Goal: Transaction & Acquisition: Purchase product/service

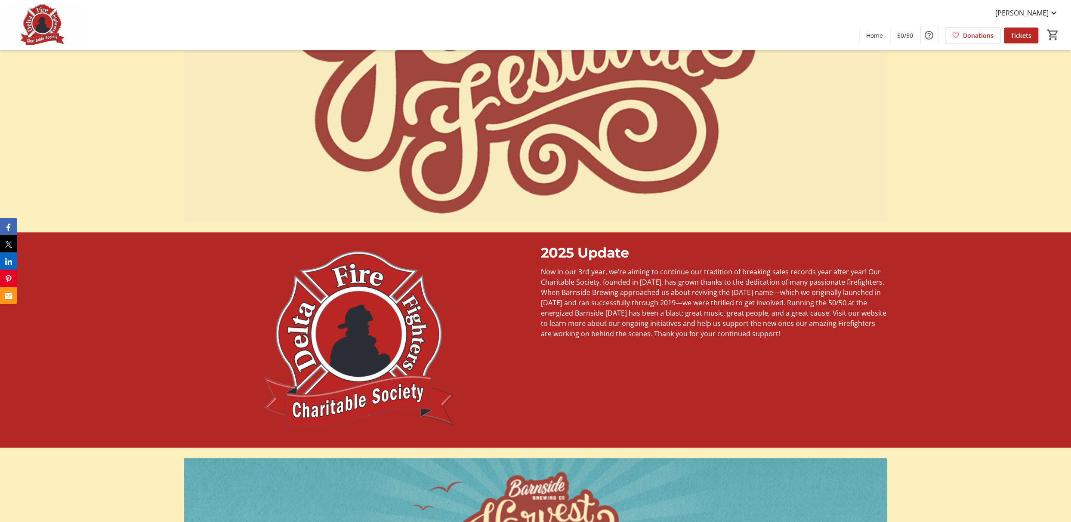
scroll to position [887, 0]
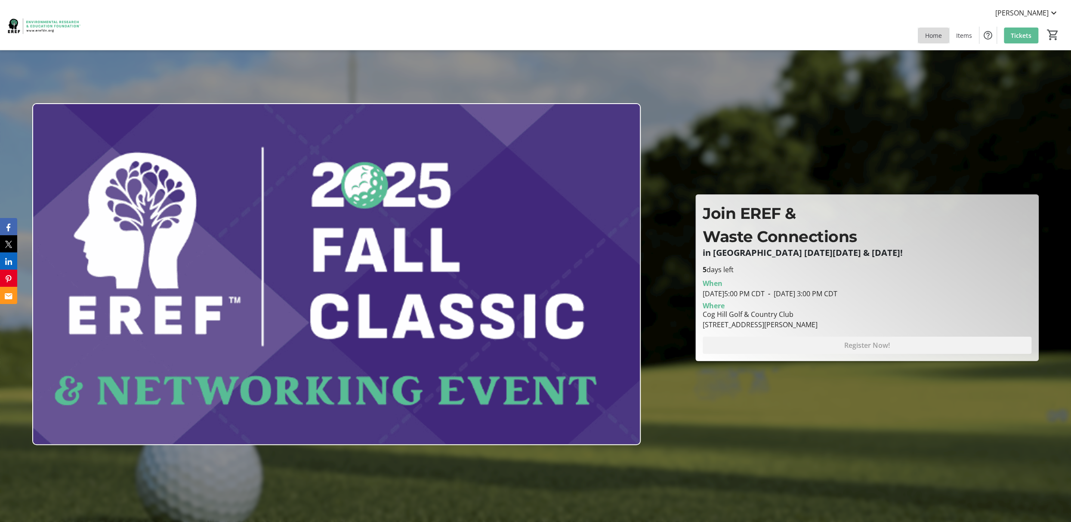
click at [775, 35] on span "Home" at bounding box center [933, 35] width 17 height 9
click at [775, 36] on span "Home" at bounding box center [933, 35] width 17 height 9
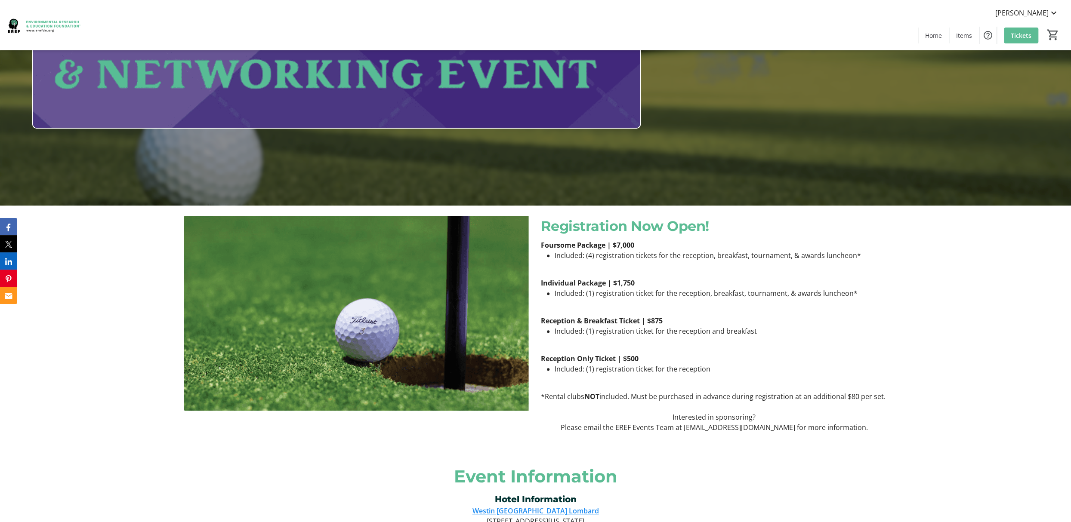
scroll to position [145, 0]
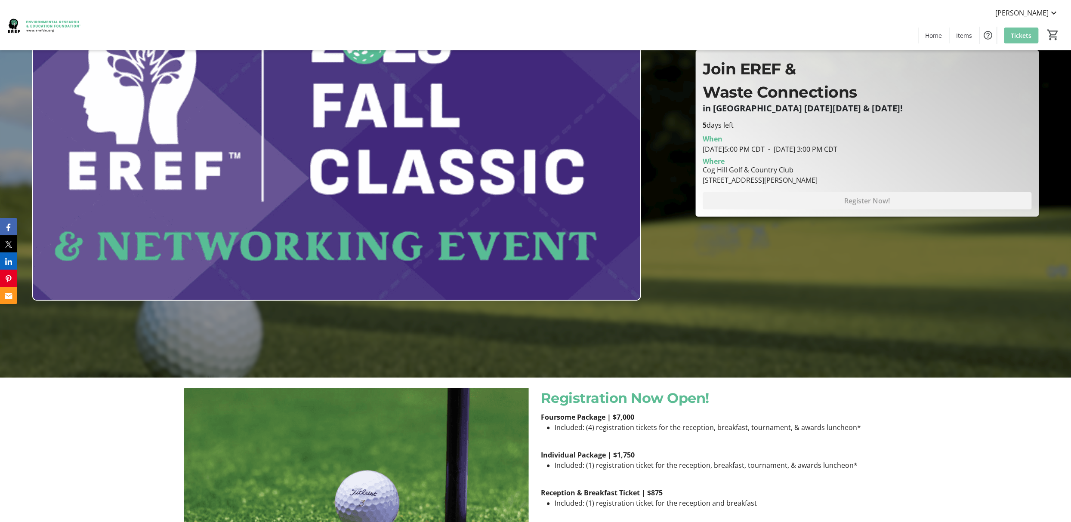
click at [775, 38] on span at bounding box center [1021, 35] width 34 height 21
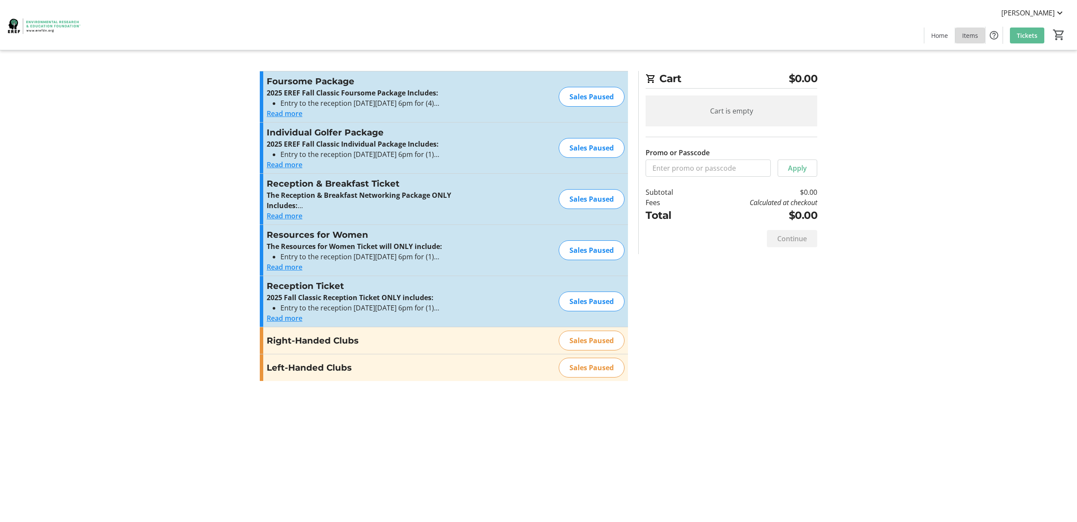
click at [775, 38] on span "Items" at bounding box center [971, 35] width 16 height 9
click at [775, 35] on html "Dani Gonzalez Home Items Tickets 0 Home Items Tickets Cart $0.00 Cart is empty …" at bounding box center [538, 261] width 1077 height 522
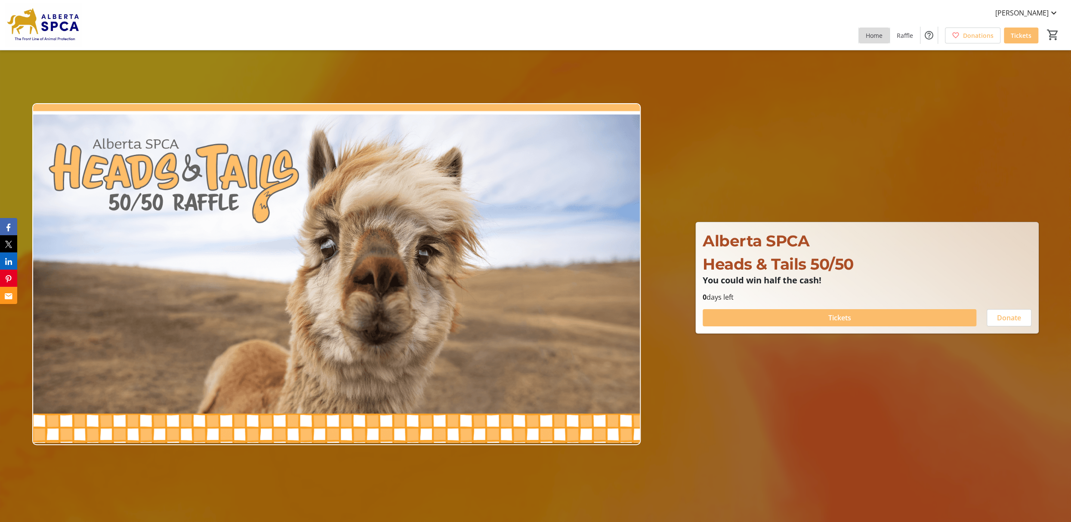
click at [775, 37] on span "Home" at bounding box center [874, 35] width 17 height 9
click at [775, 36] on span "Raffle" at bounding box center [905, 35] width 16 height 9
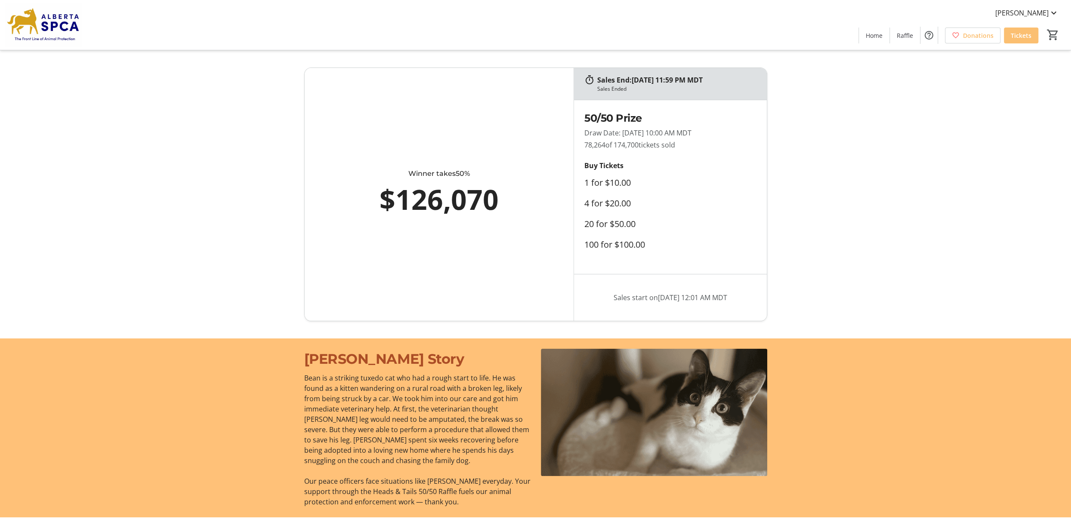
click at [775, 33] on span "Tickets" at bounding box center [1021, 35] width 21 height 9
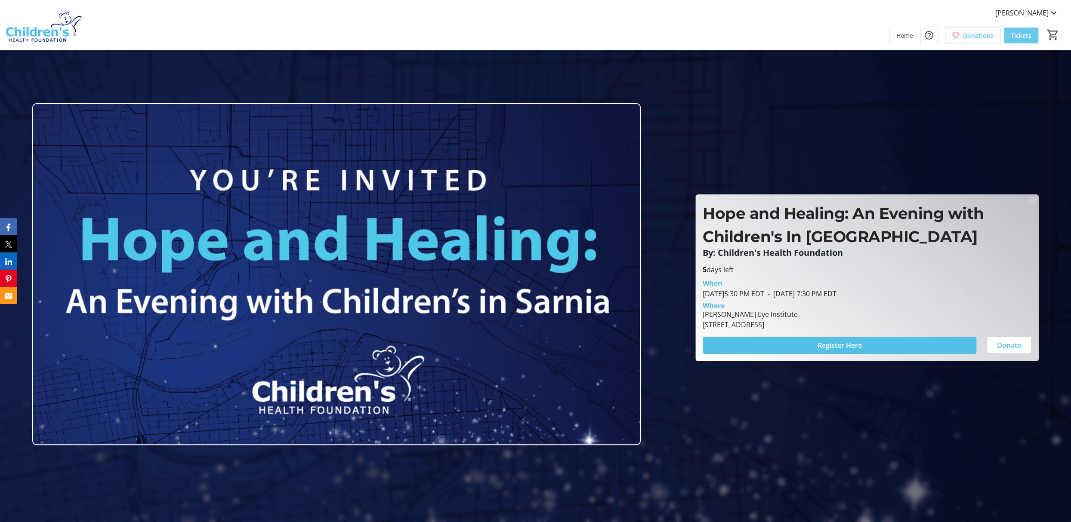
click at [1026, 37] on span "Tickets" at bounding box center [1021, 35] width 21 height 9
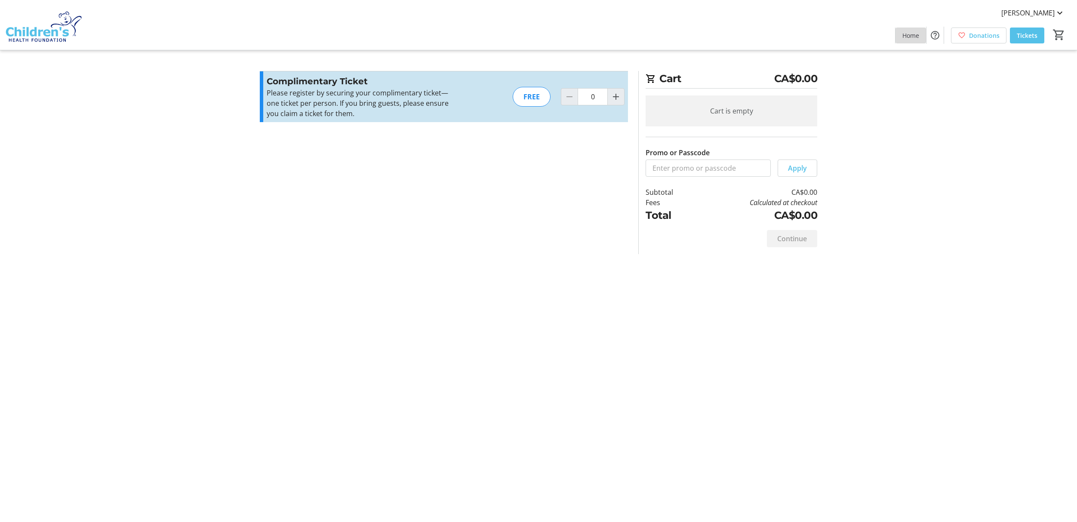
click at [922, 34] on span at bounding box center [911, 35] width 31 height 21
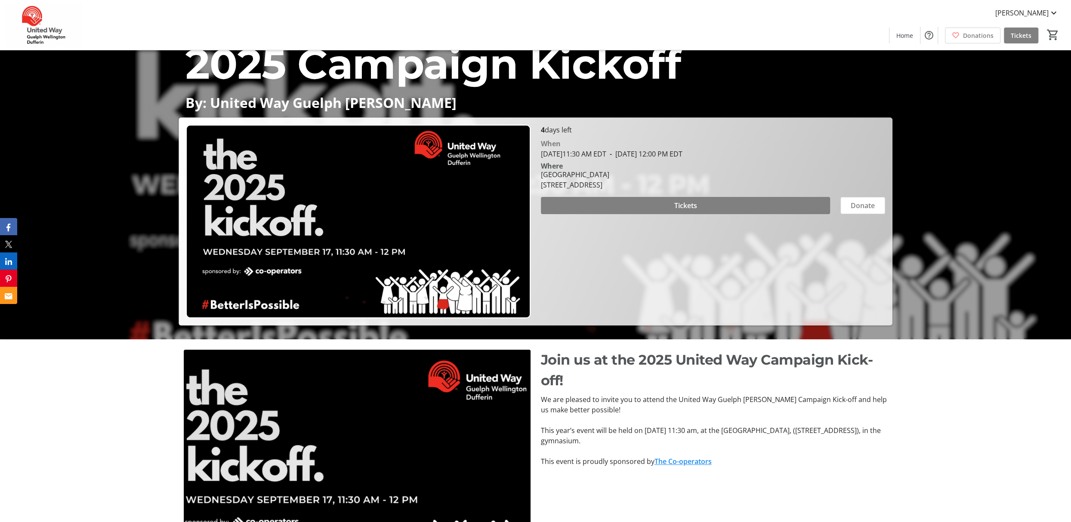
scroll to position [11, 0]
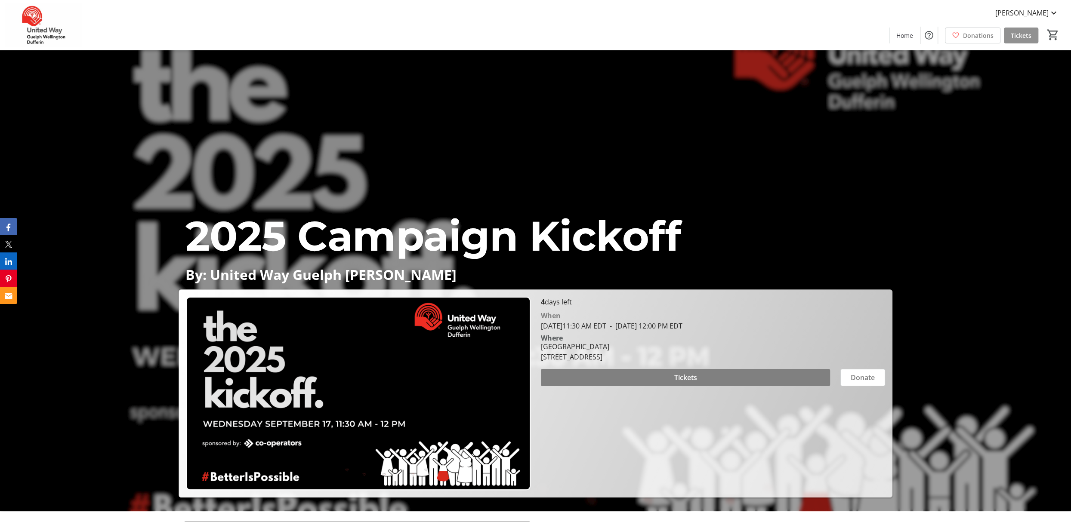
click at [1019, 33] on span "Tickets" at bounding box center [1021, 35] width 21 height 9
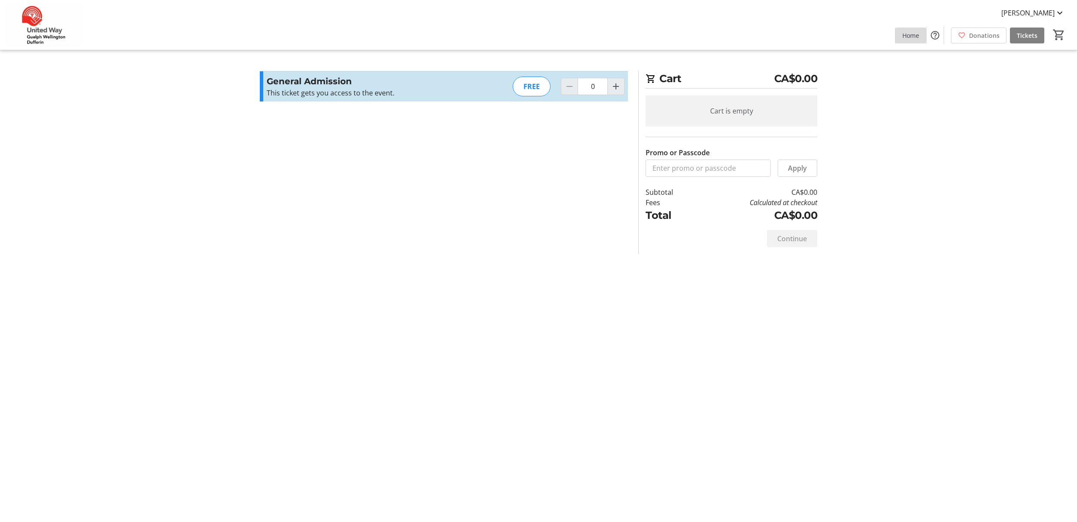
click at [910, 38] on span "Home" at bounding box center [911, 35] width 17 height 9
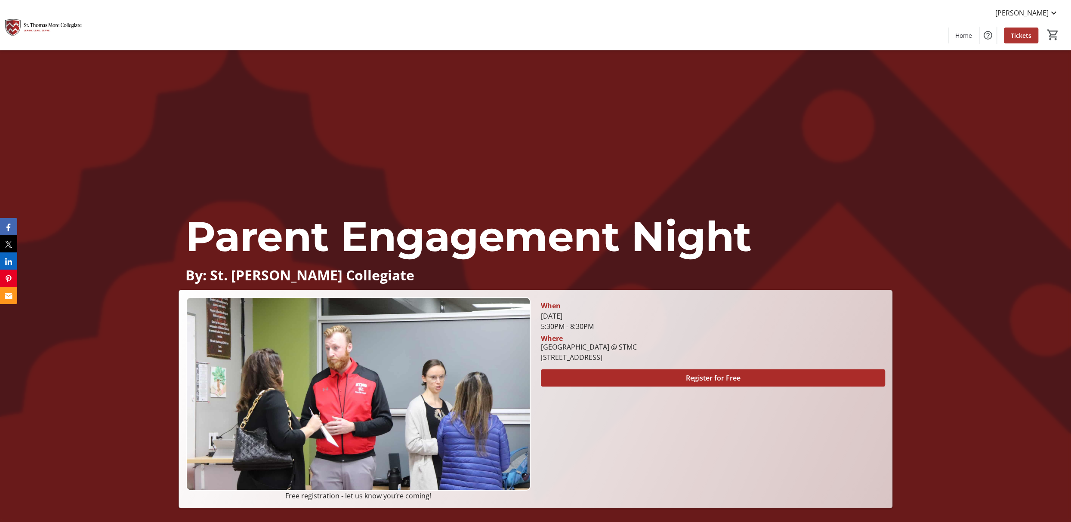
click at [1015, 35] on span "Tickets" at bounding box center [1021, 35] width 21 height 9
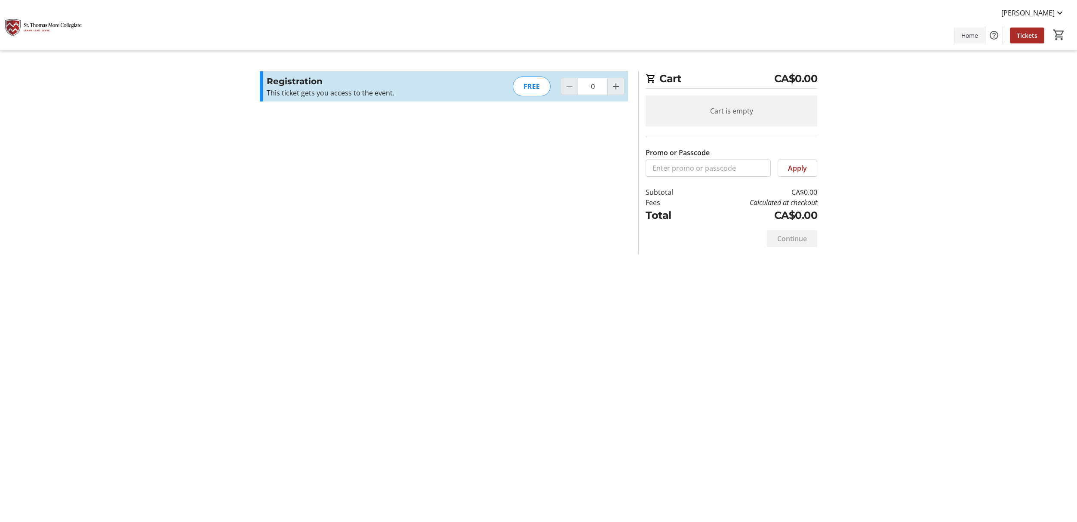
click at [975, 39] on span "Home" at bounding box center [970, 35] width 17 height 9
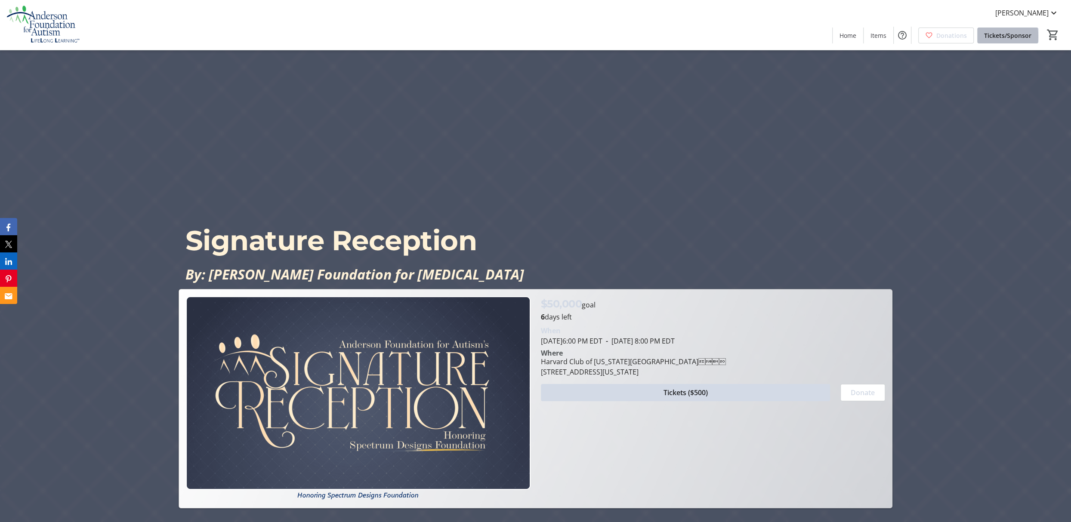
click at [998, 37] on span "Tickets/Sponsor" at bounding box center [1007, 35] width 47 height 9
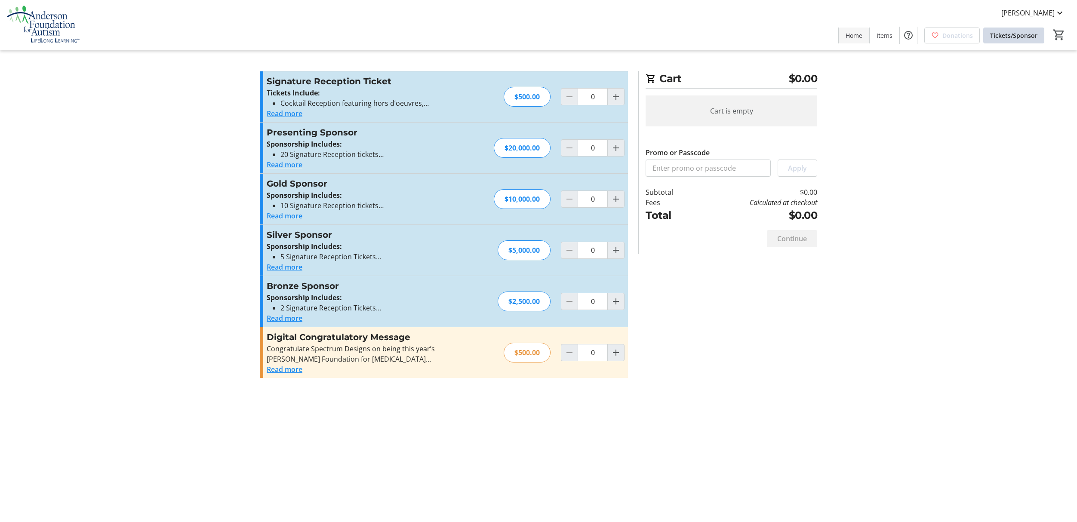
click at [863, 38] on span "Home" at bounding box center [854, 35] width 17 height 9
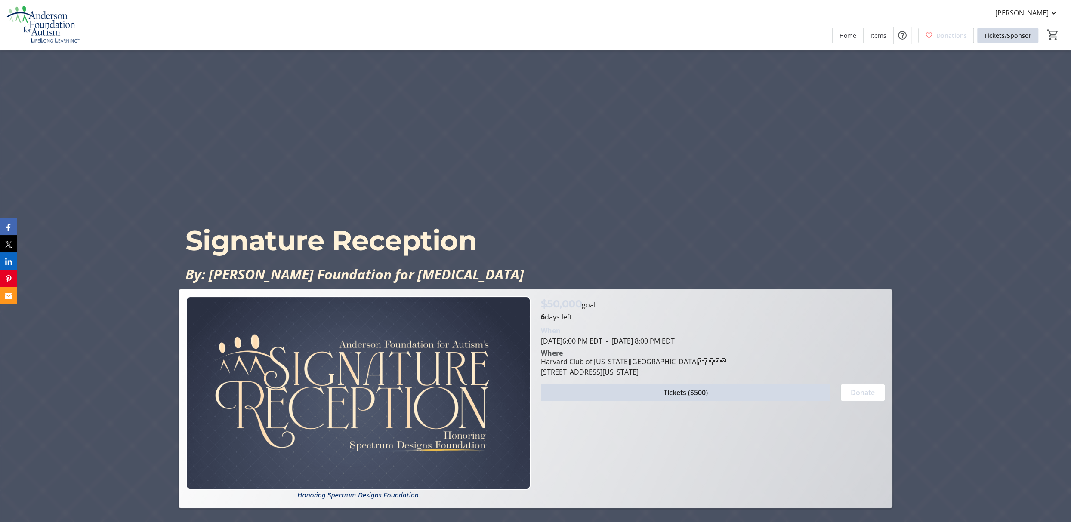
scroll to position [129, 0]
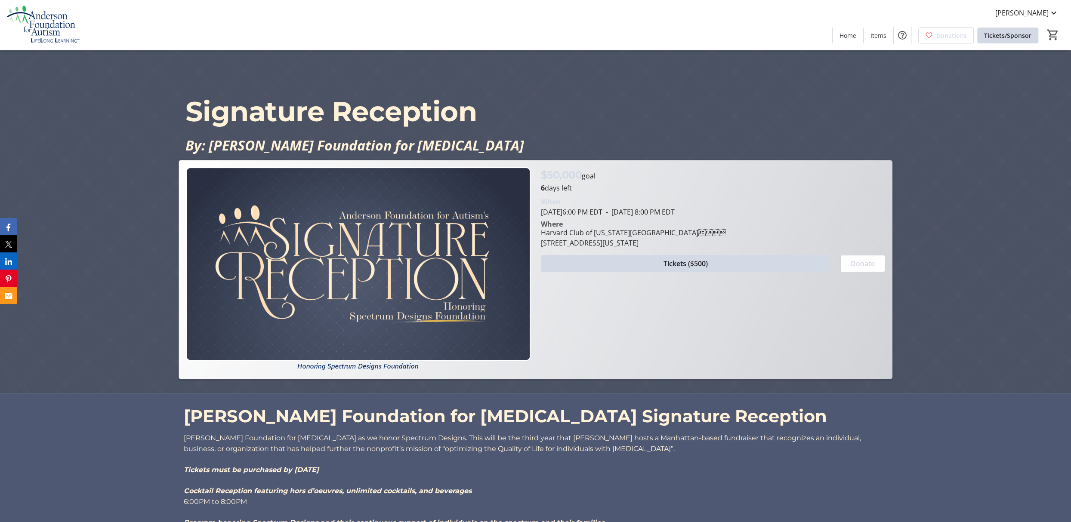
drag, startPoint x: 546, startPoint y: 173, endPoint x: 600, endPoint y: 174, distance: 53.4
click at [600, 174] on div "$50,000 goal" at bounding box center [713, 174] width 345 height 15
click at [623, 173] on div "$50,000 goal" at bounding box center [713, 174] width 345 height 15
click at [621, 174] on div "$50,000 goal" at bounding box center [713, 174] width 345 height 15
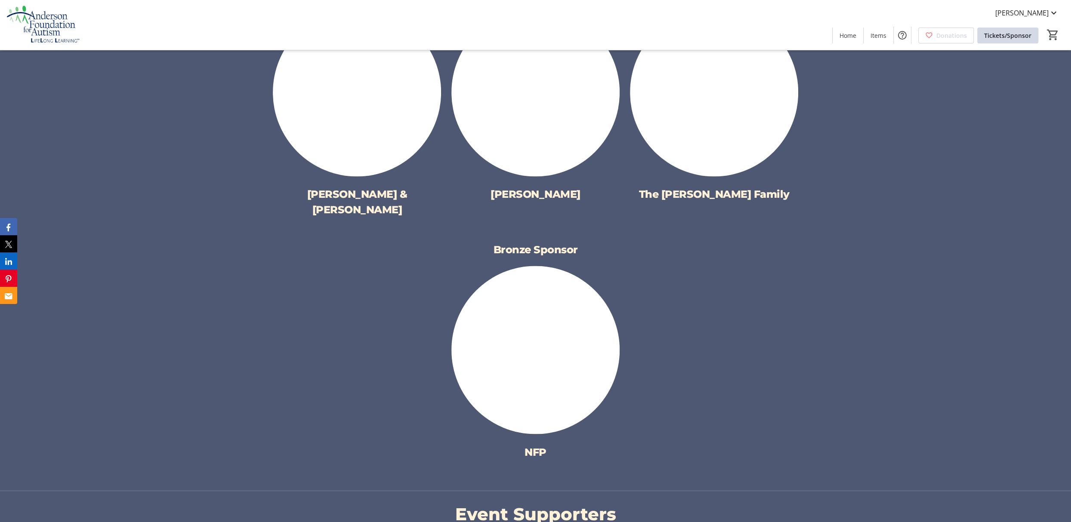
scroll to position [1320, 0]
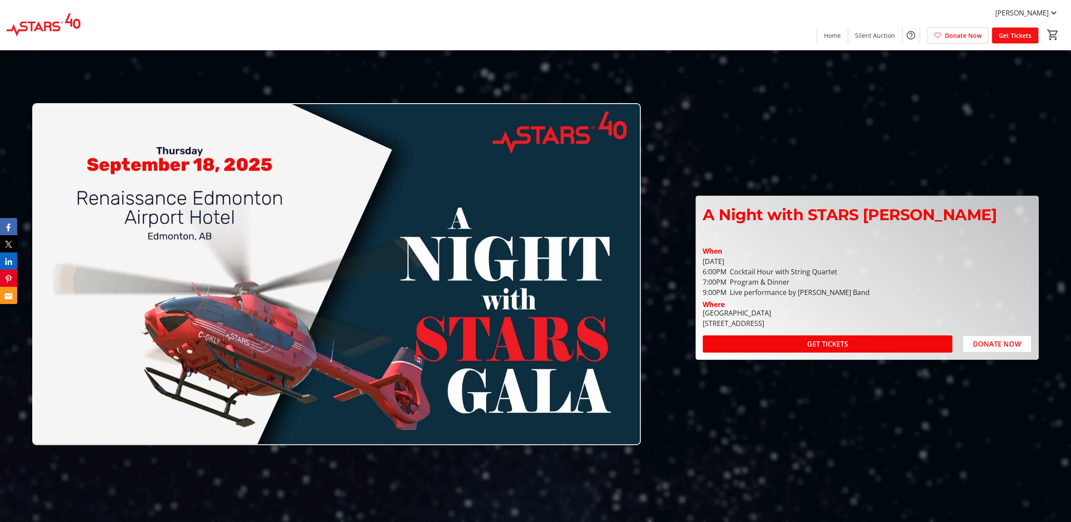
click at [1007, 36] on span "Get Tickets" at bounding box center [1015, 35] width 33 height 9
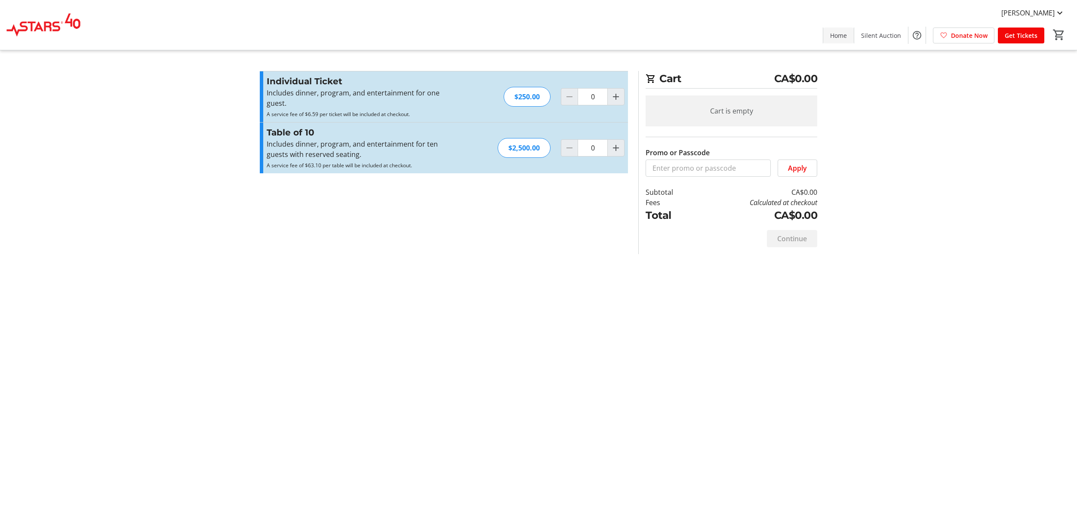
click at [838, 31] on span "Home" at bounding box center [838, 35] width 17 height 9
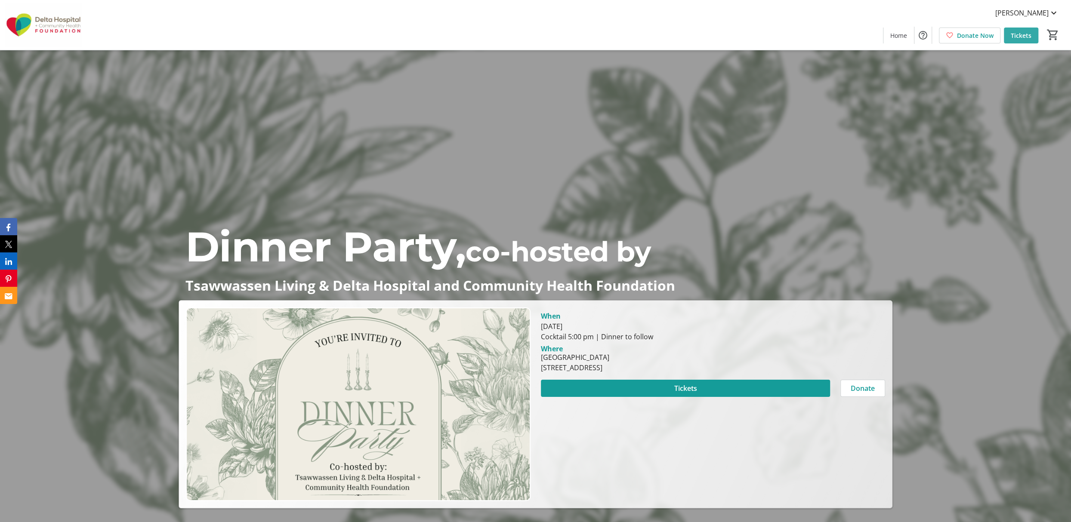
click at [1015, 37] on span "Tickets" at bounding box center [1021, 35] width 21 height 9
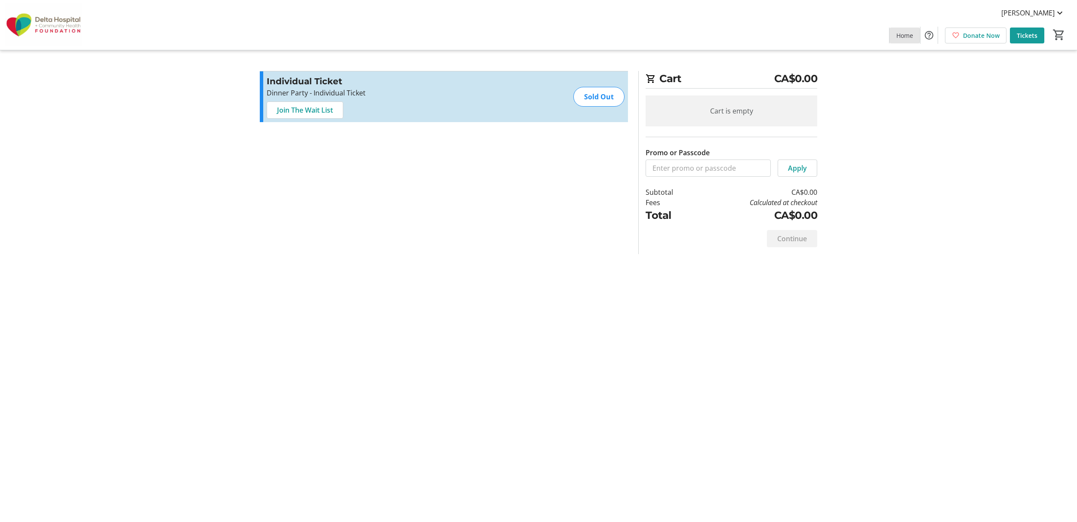
click at [903, 34] on span "Home" at bounding box center [905, 35] width 17 height 9
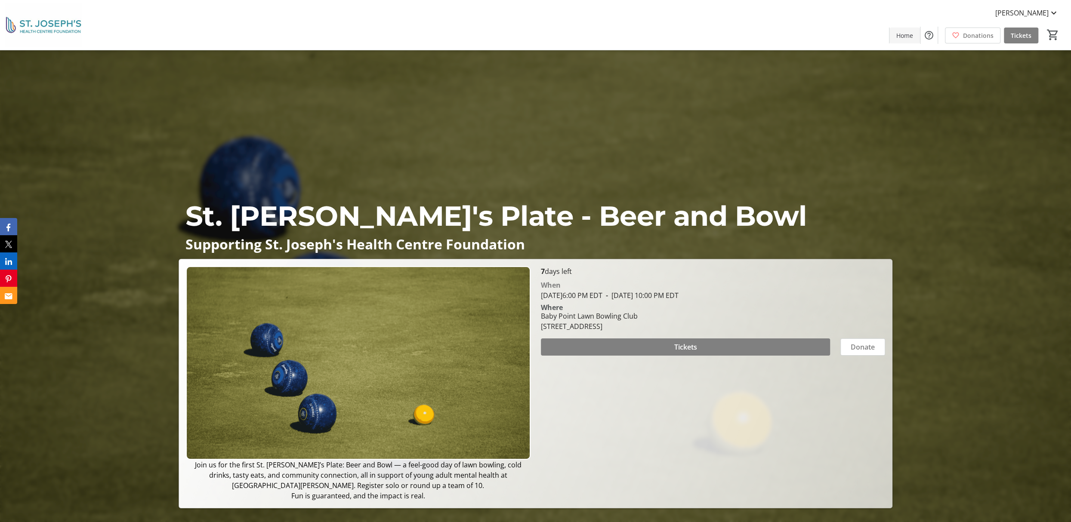
click at [897, 39] on span at bounding box center [904, 35] width 31 height 21
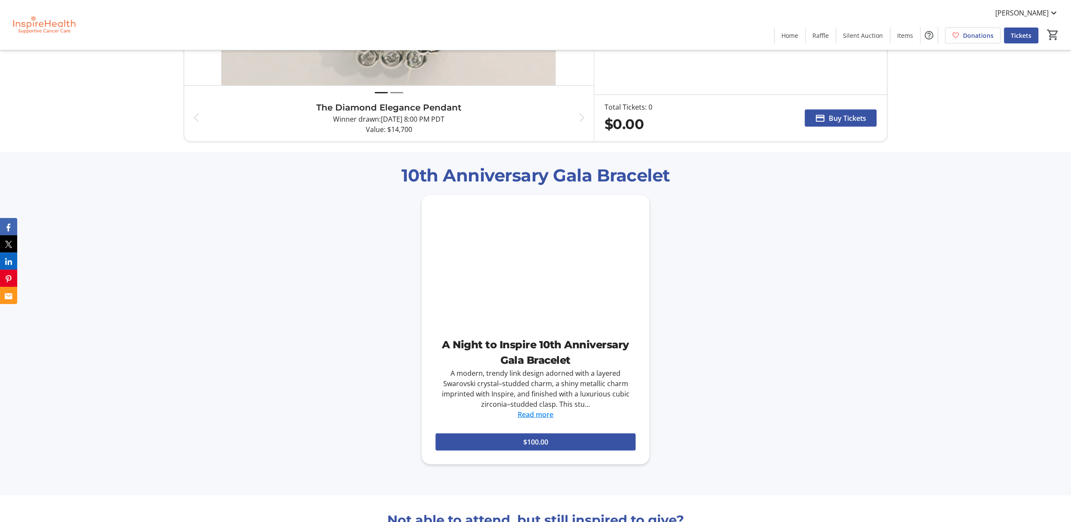
scroll to position [1463, 0]
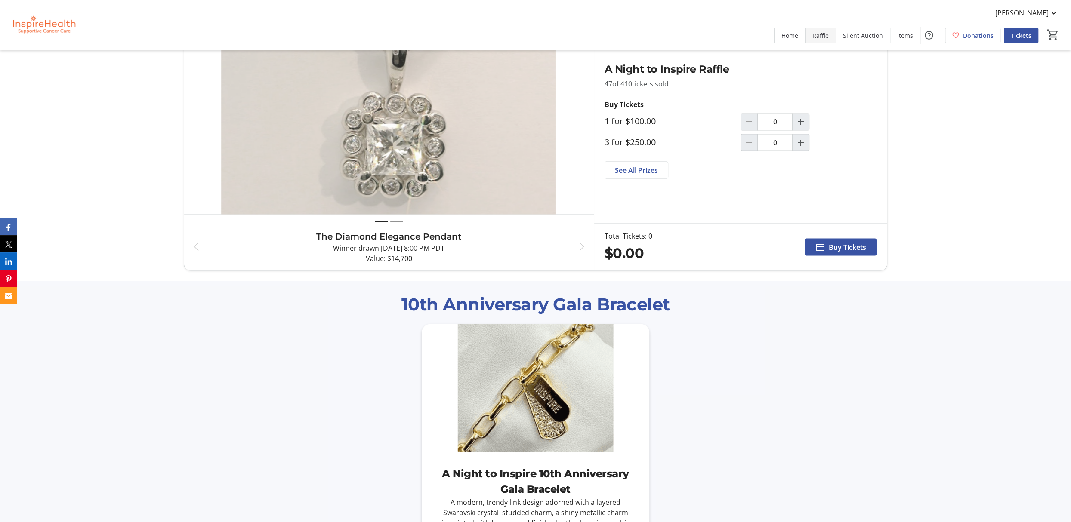
click at [827, 35] on span "Raffle" at bounding box center [820, 35] width 16 height 9
